Goal: Task Accomplishment & Management: Manage account settings

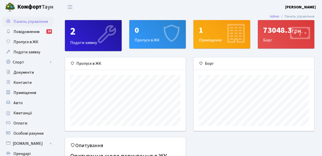
scroll to position [74, 121]
click at [30, 66] on link "Спорт" at bounding box center [28, 62] width 51 height 10
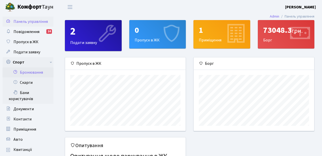
click at [31, 73] on link "Бронювання" at bounding box center [28, 73] width 51 height 10
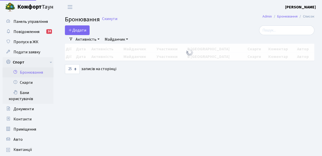
select select "25"
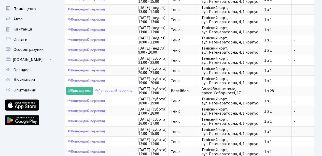
scroll to position [191, 0]
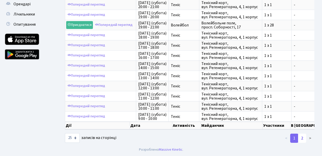
click at [304, 141] on link "2" at bounding box center [302, 138] width 8 height 9
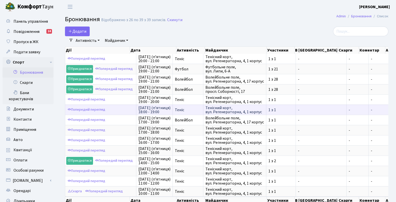
scroll to position [0, 0]
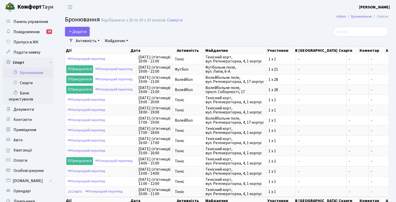
click at [322, 6] on b "[PERSON_NAME]" at bounding box center [374, 7] width 31 height 6
click at [322, 28] on link "Вийти" at bounding box center [364, 28] width 51 height 8
